Goal: Navigation & Orientation: Find specific page/section

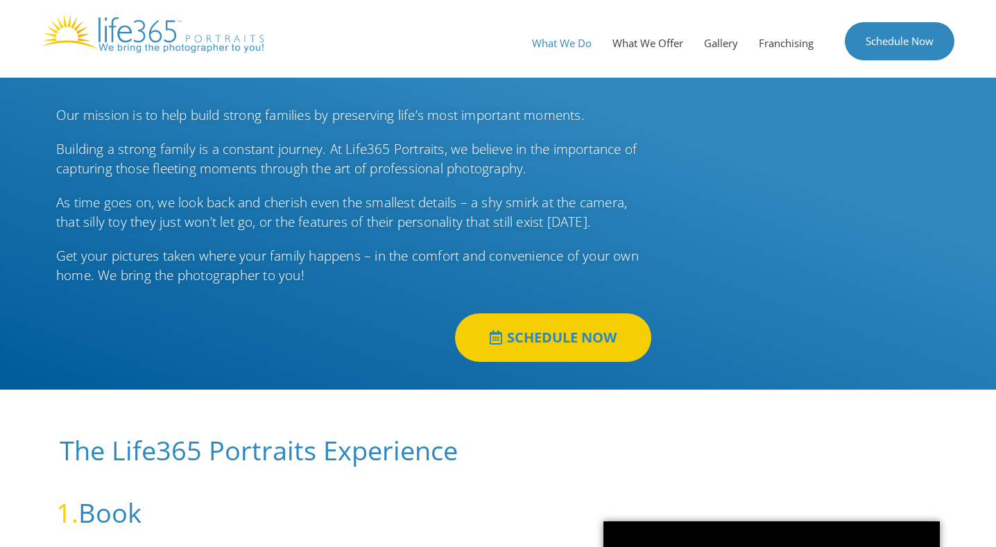
click at [579, 39] on link "What We Do" at bounding box center [562, 43] width 80 height 42
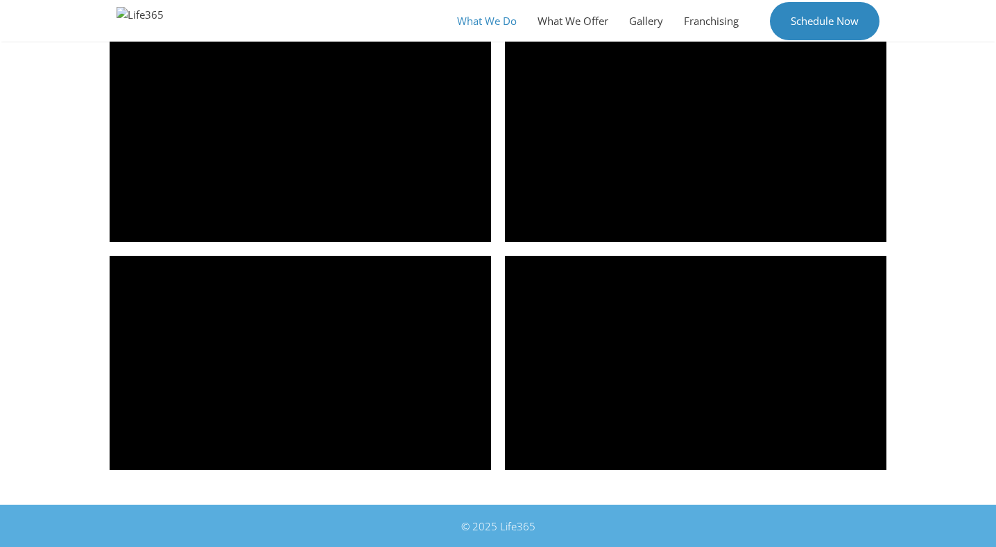
scroll to position [1948, 0]
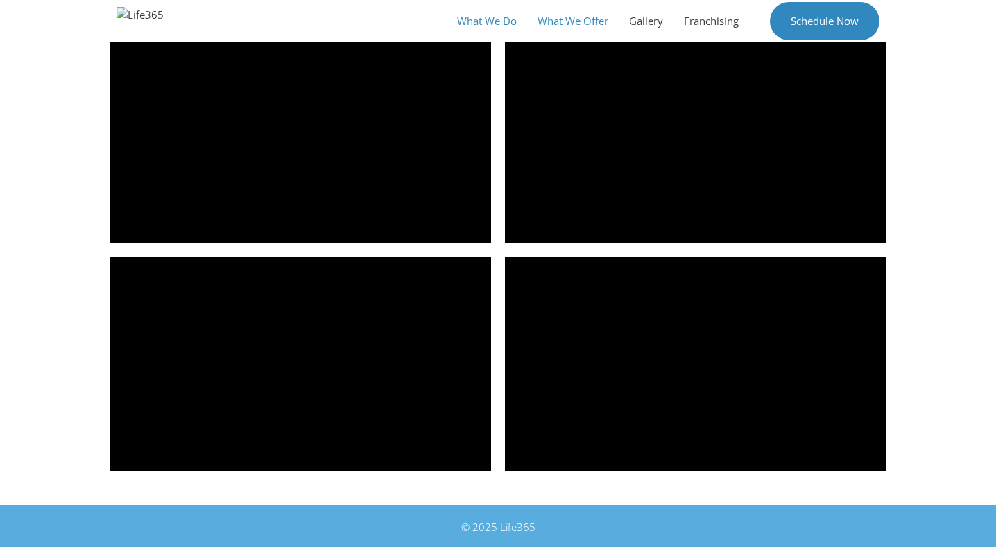
click at [578, 22] on link "What We Offer" at bounding box center [573, 21] width 92 height 42
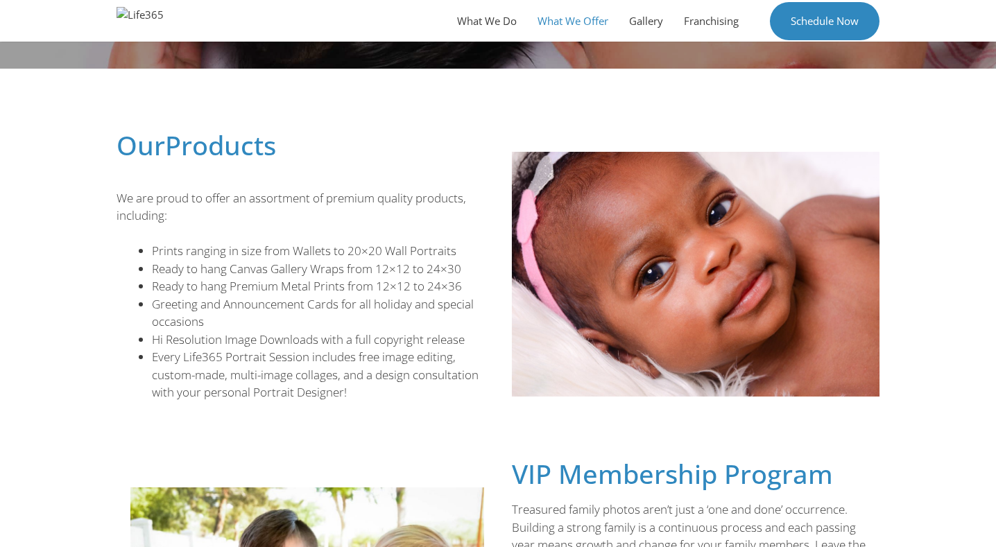
scroll to position [241, 3]
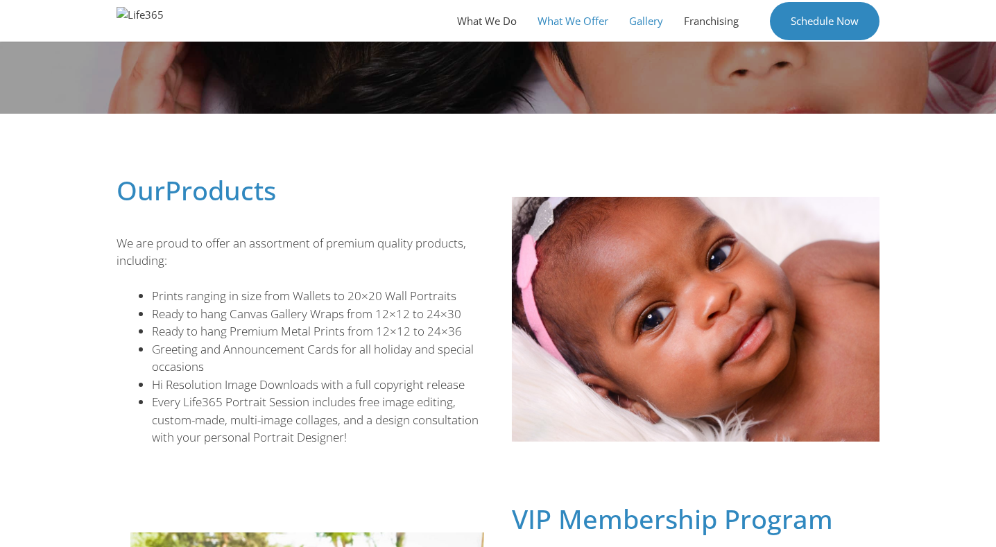
click at [645, 22] on link "Gallery" at bounding box center [646, 21] width 55 height 42
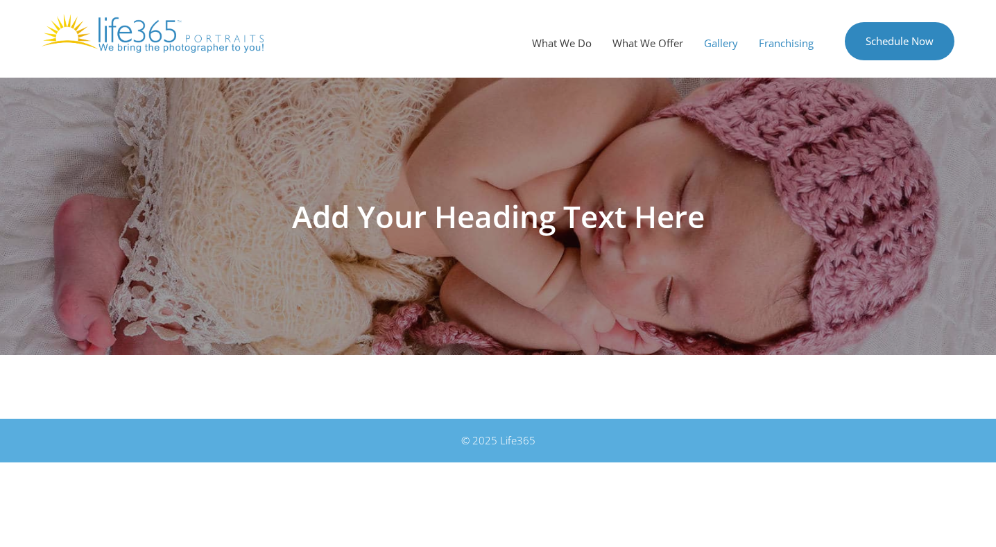
click at [790, 46] on link "Franchising" at bounding box center [787, 43] width 76 height 42
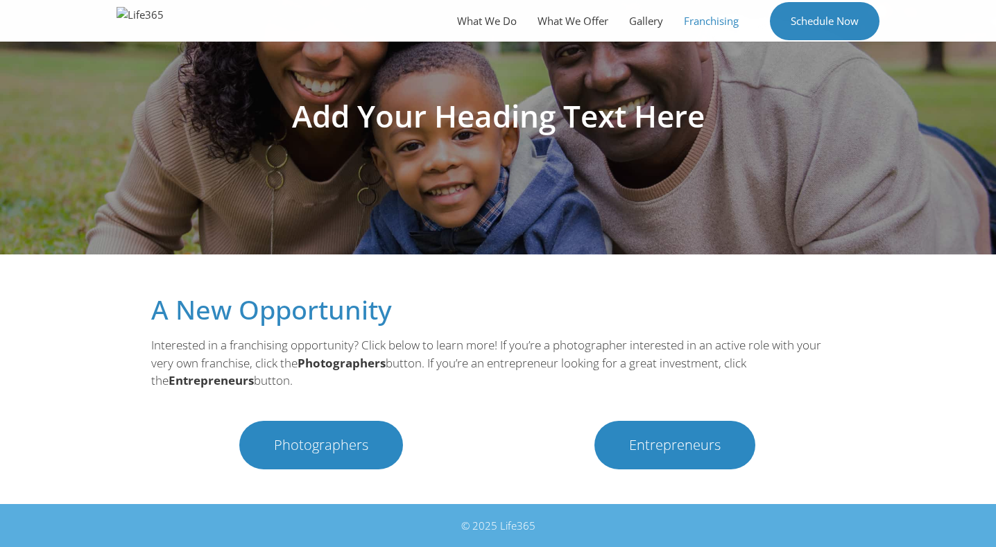
scroll to position [100, 0]
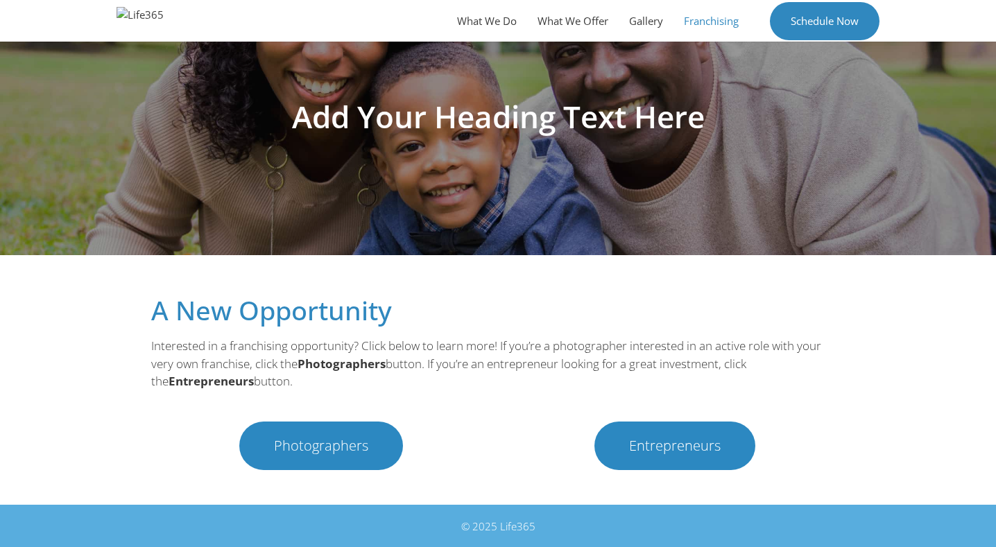
click at [309, 443] on span "Photographers" at bounding box center [321, 446] width 94 height 14
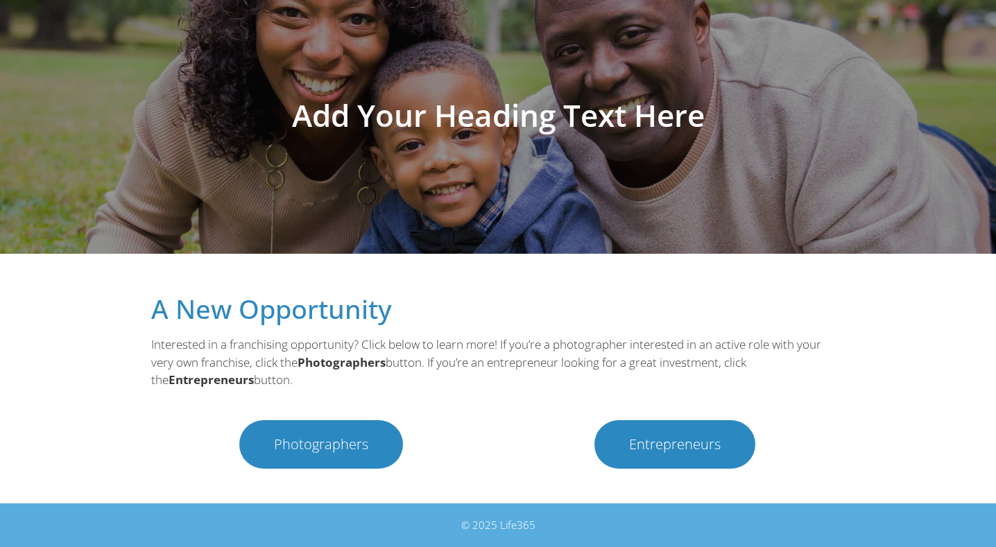
scroll to position [100, 0]
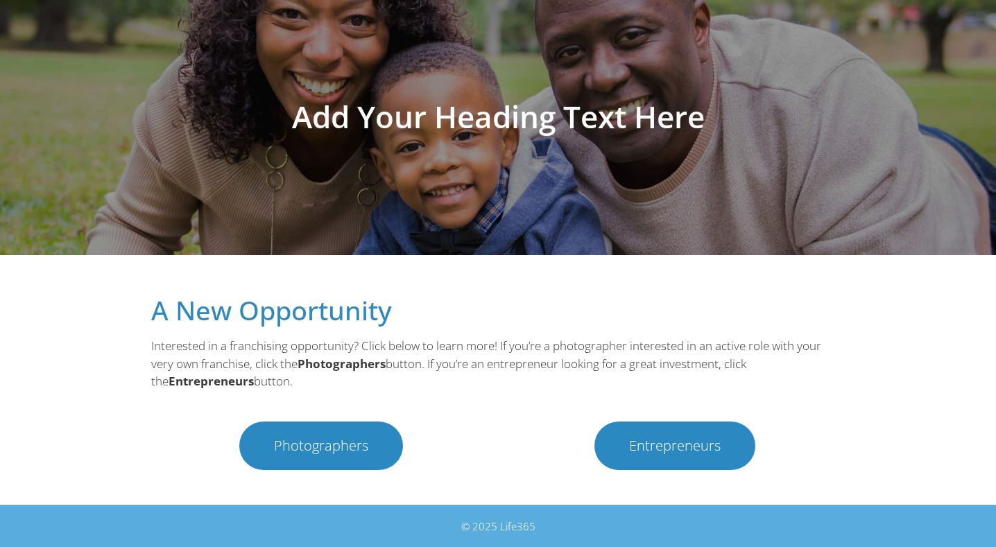
click at [340, 448] on span "Photographers" at bounding box center [321, 446] width 94 height 14
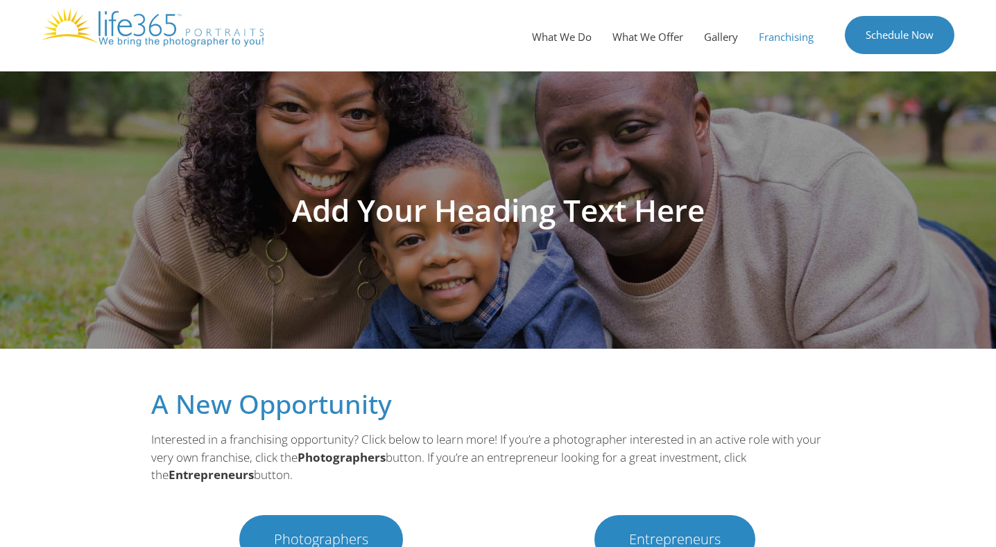
scroll to position [0, 0]
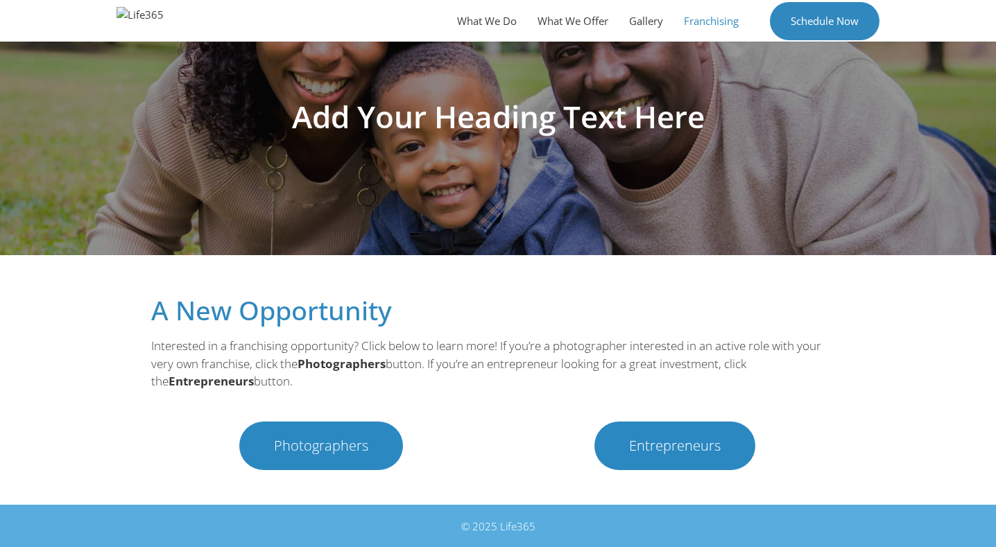
click at [692, 446] on span "Entrepreneurs" at bounding box center [675, 446] width 92 height 14
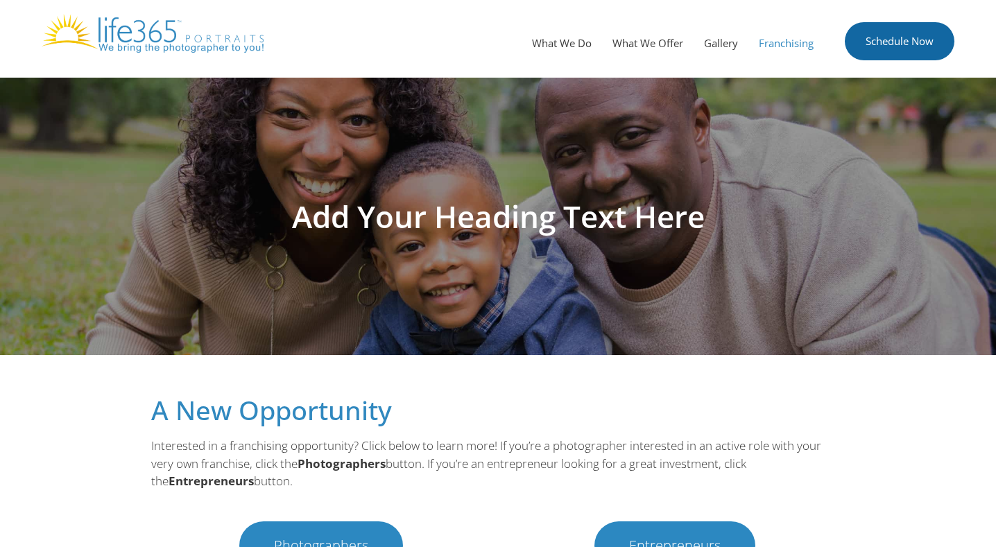
click at [892, 45] on link "Schedule Now" at bounding box center [900, 41] width 110 height 38
